Goal: Transaction & Acquisition: Purchase product/service

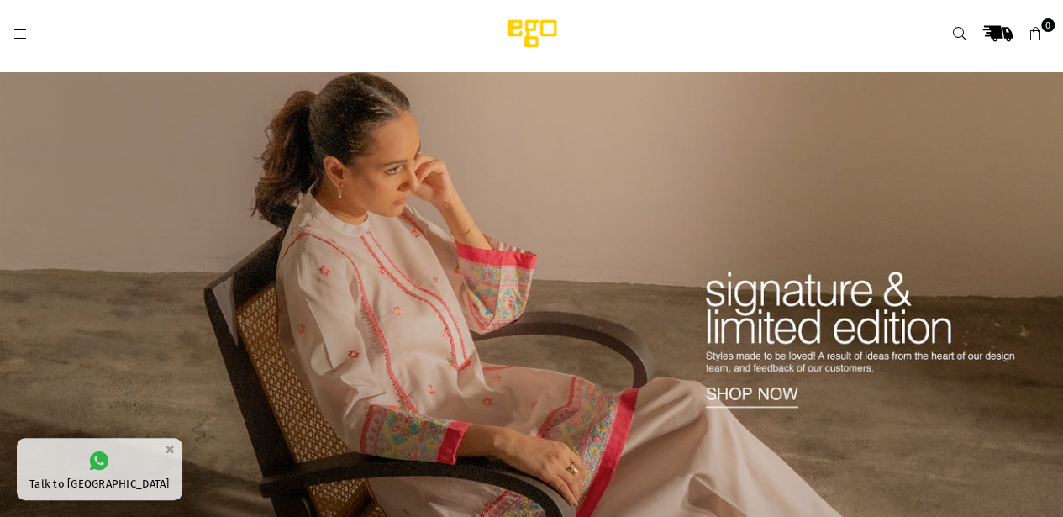
click at [14, 28] on icon at bounding box center [20, 34] width 15 height 15
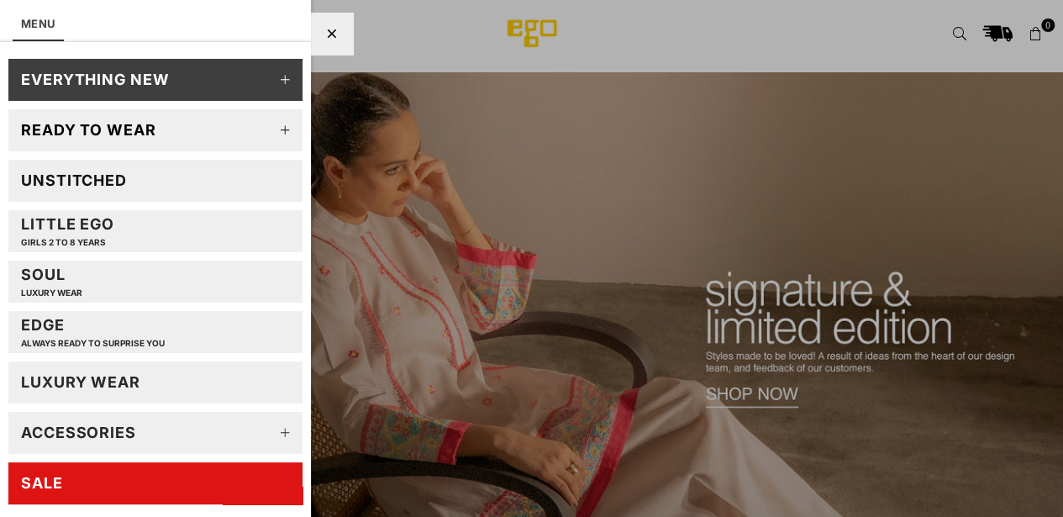
click at [173, 488] on link "SALE" at bounding box center [155, 483] width 294 height 42
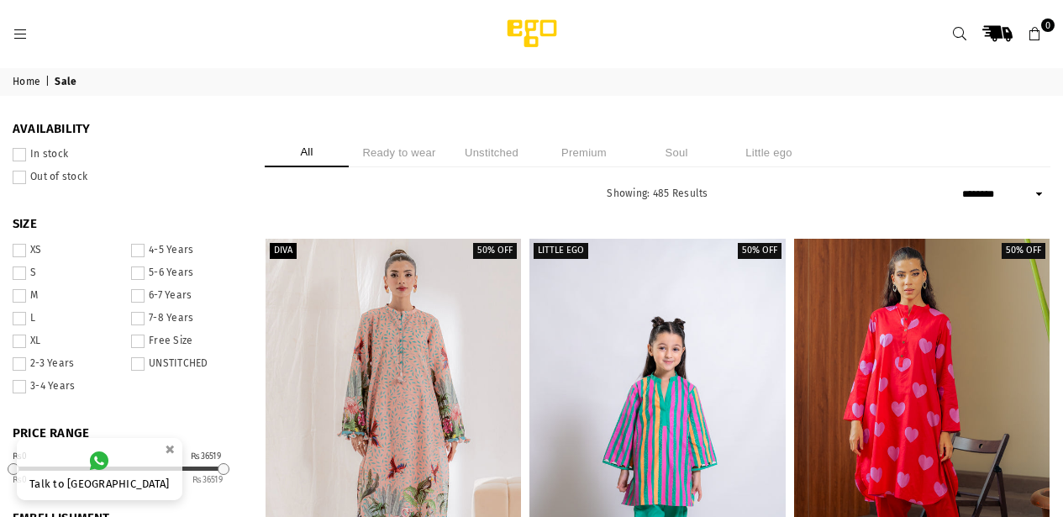
select select "******"
click at [441, 142] on li "Ready to wear" at bounding box center [399, 152] width 84 height 29
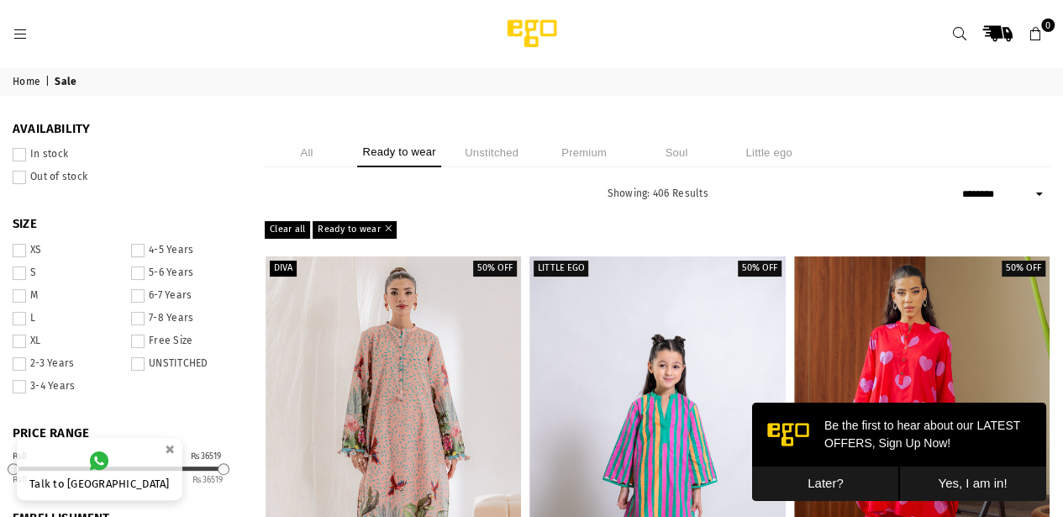
click at [848, 485] on button "Later?" at bounding box center [825, 483] width 147 height 34
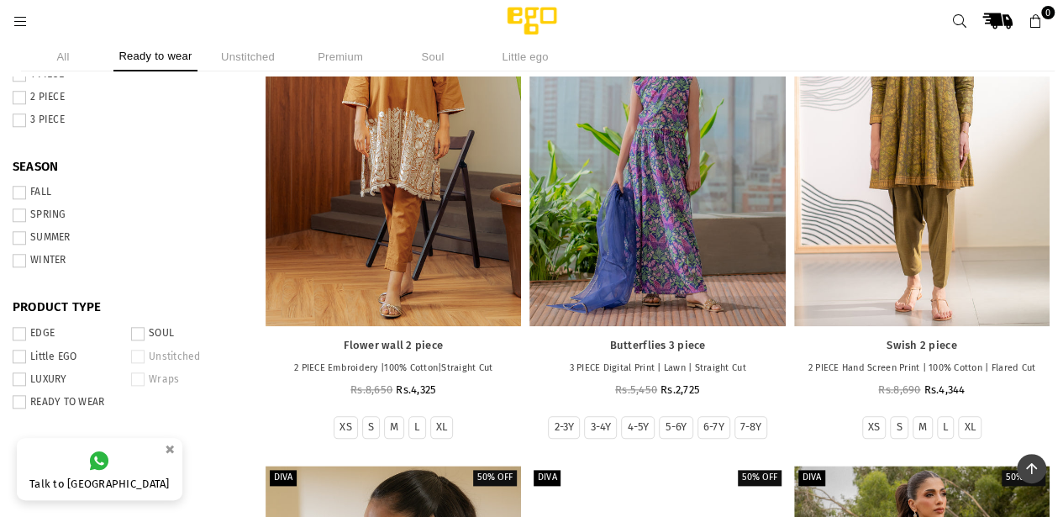
scroll to position [747, 0]
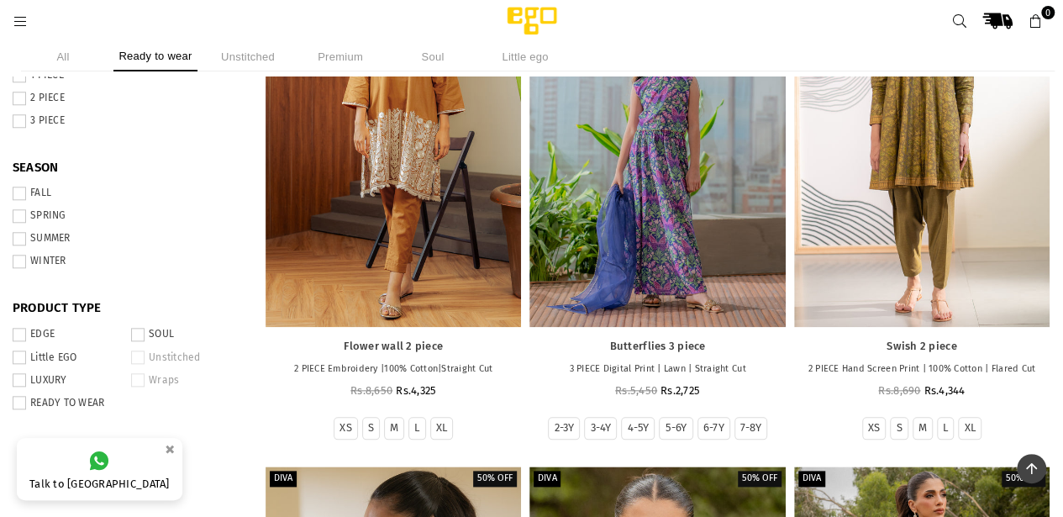
click at [26, 243] on span at bounding box center [19, 238] width 13 height 13
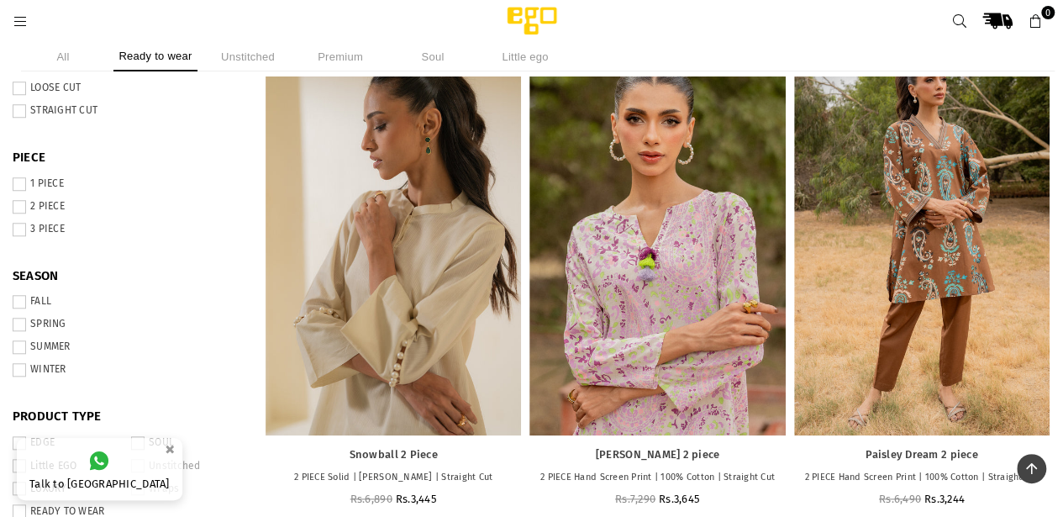
scroll to position [638, 0]
click at [26, 187] on span at bounding box center [19, 184] width 13 height 13
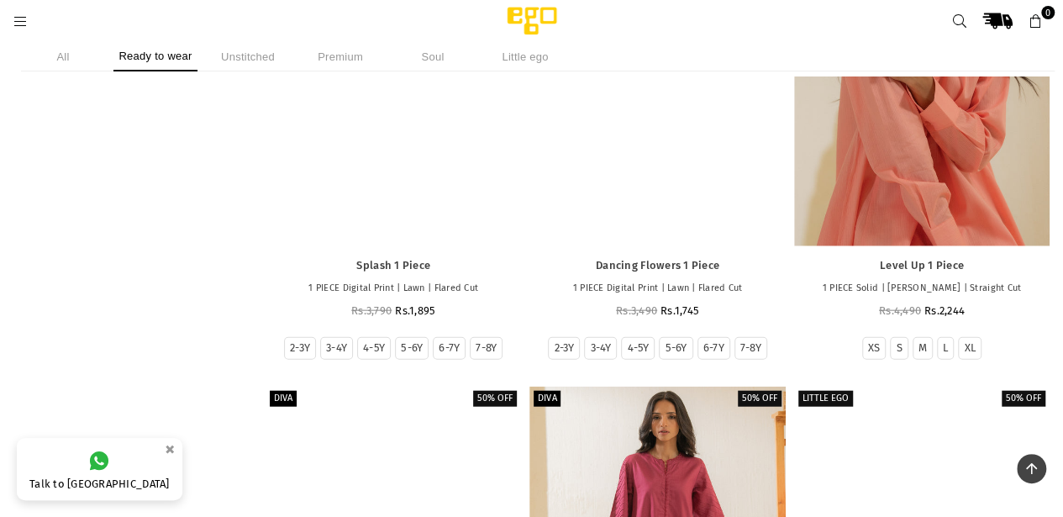
scroll to position [8165, 0]
